Goal: Communication & Community: Answer question/provide support

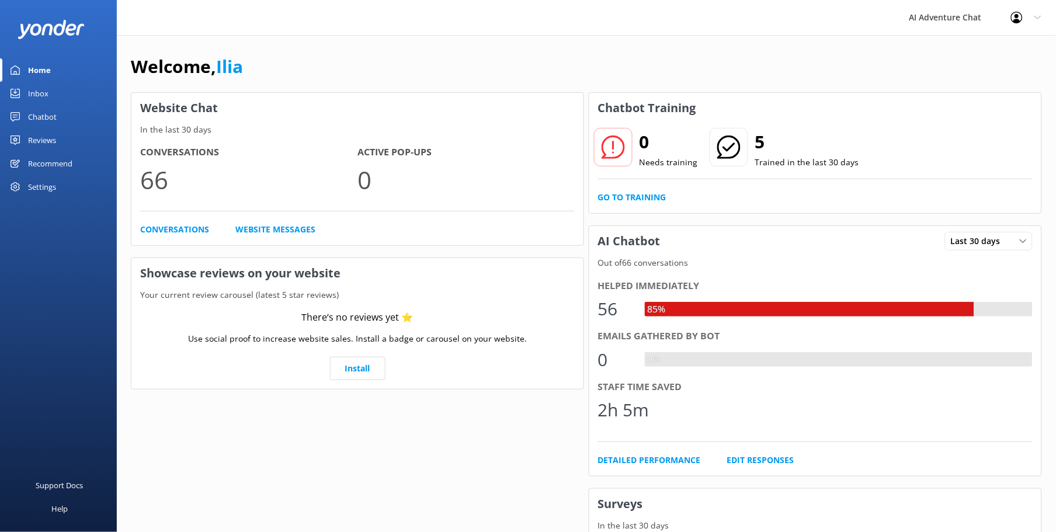
click at [44, 91] on div "Inbox" at bounding box center [38, 93] width 20 height 23
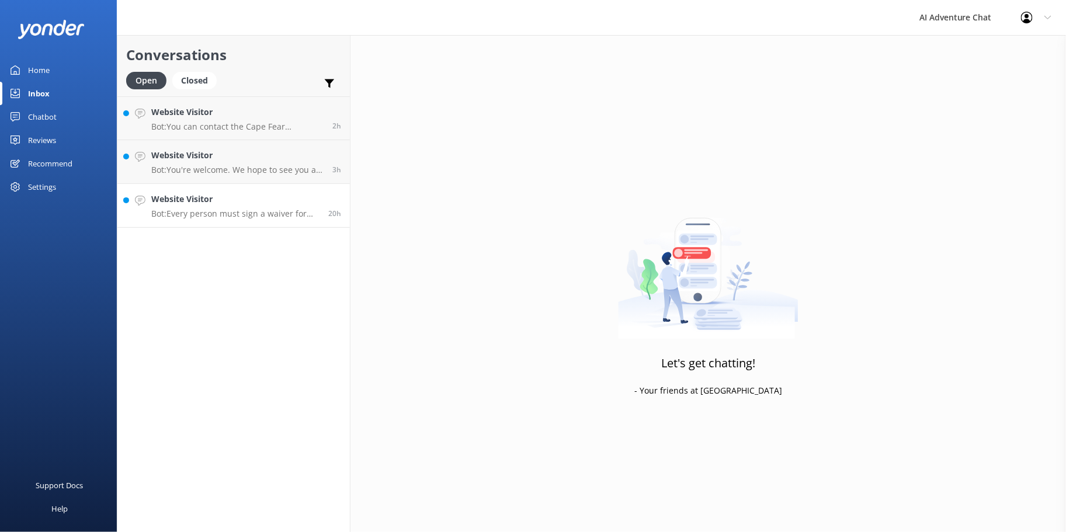
click at [252, 213] on p "Bot: Every person must sign a waiver for every trip. If you've completed them b…" at bounding box center [235, 213] width 168 height 11
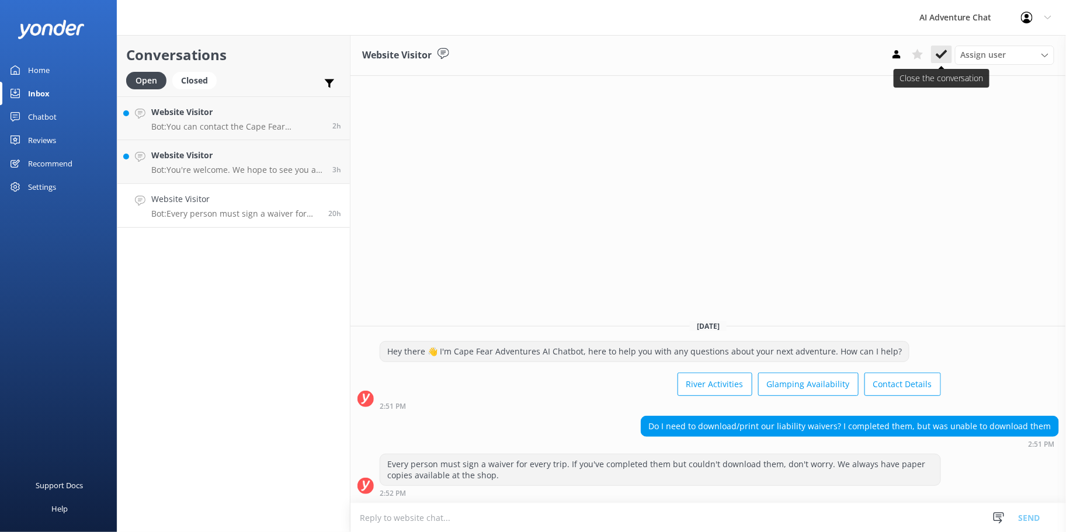
click at [941, 53] on icon at bounding box center [941, 54] width 12 height 12
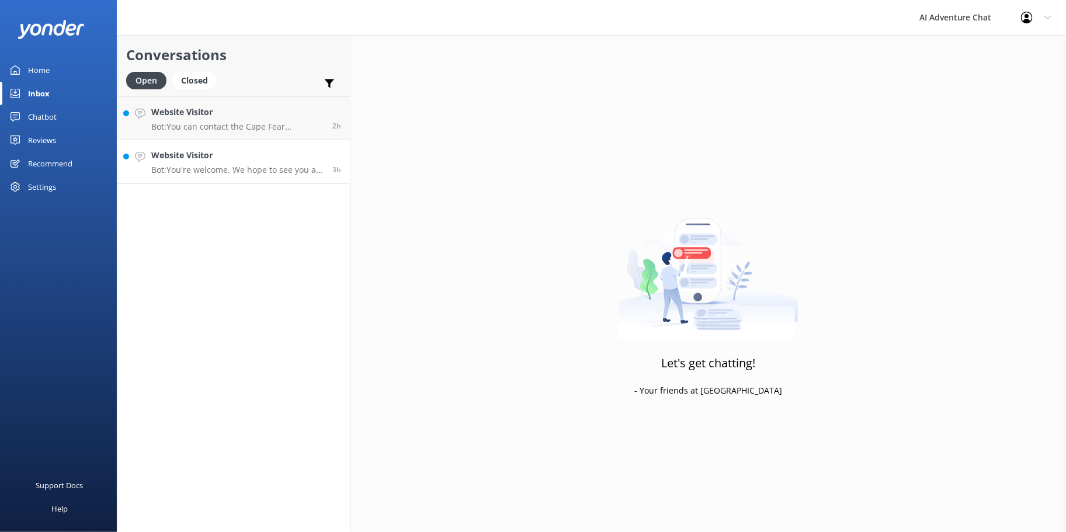
click at [199, 162] on div "Website Visitor Bot: You're welcome. We hope to see you at [GEOGRAPHIC_DATA] Ad…" at bounding box center [237, 162] width 172 height 26
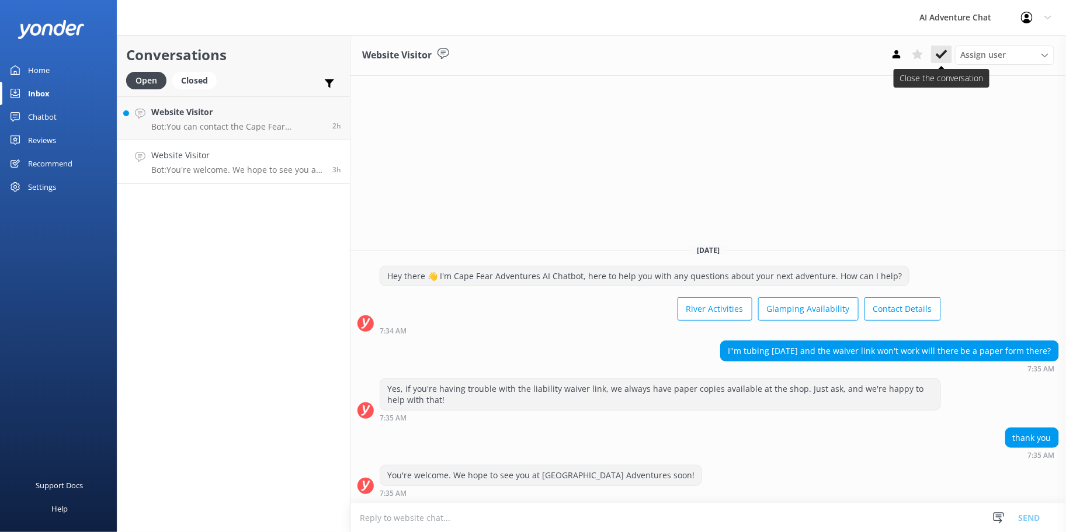
click at [937, 57] on icon at bounding box center [941, 54] width 12 height 12
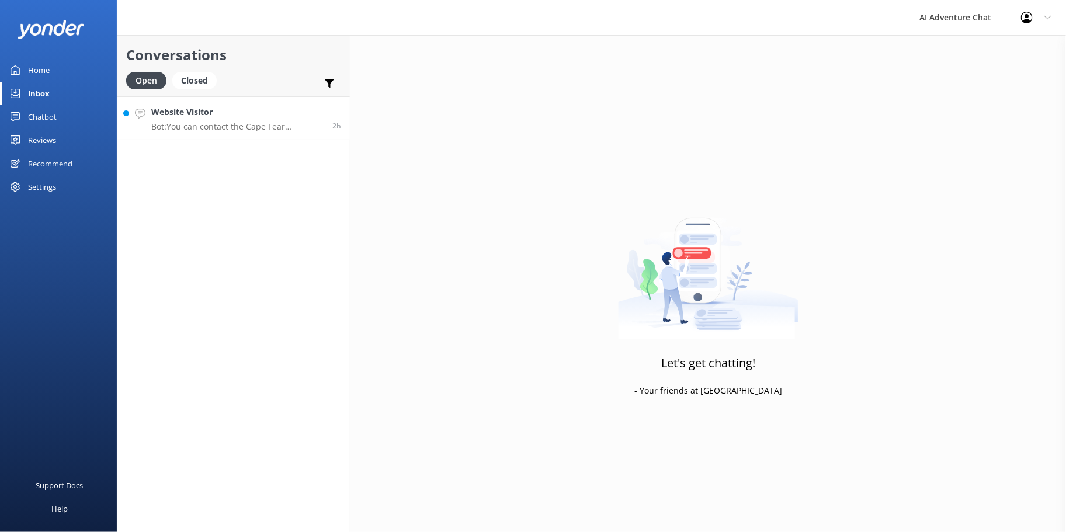
click at [264, 127] on p "Bot: You can contact the Cape Fear Adventures team at [PHONE_NUMBER]. Or, send …" at bounding box center [237, 126] width 172 height 11
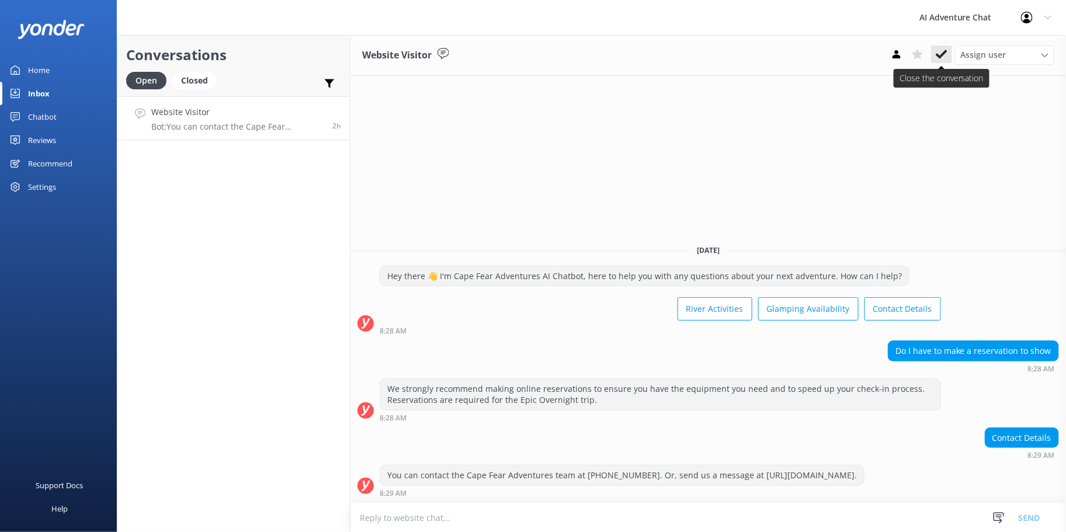
click at [943, 53] on use at bounding box center [941, 54] width 12 height 9
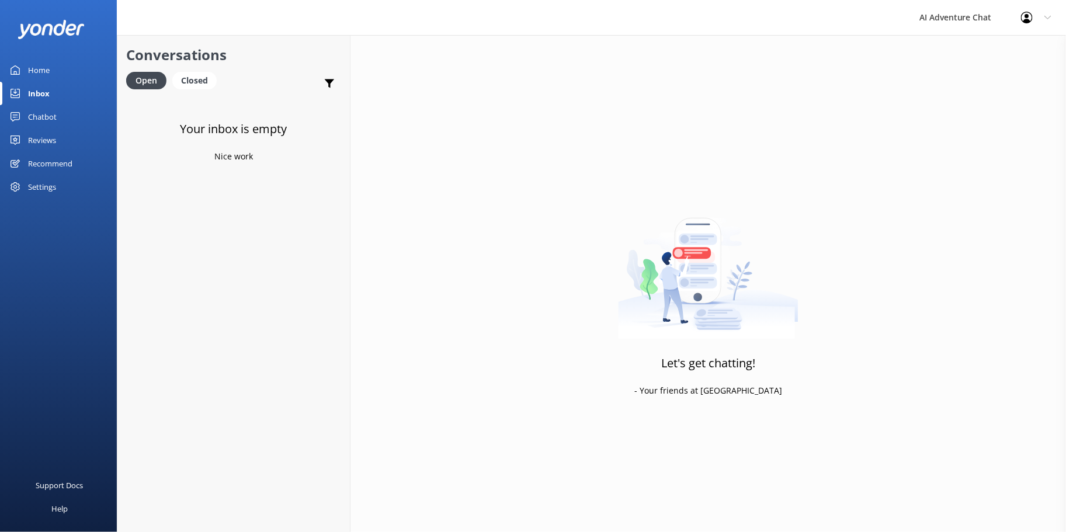
click at [54, 66] on link "Home" at bounding box center [58, 69] width 117 height 23
